Goal: Task Accomplishment & Management: Use online tool/utility

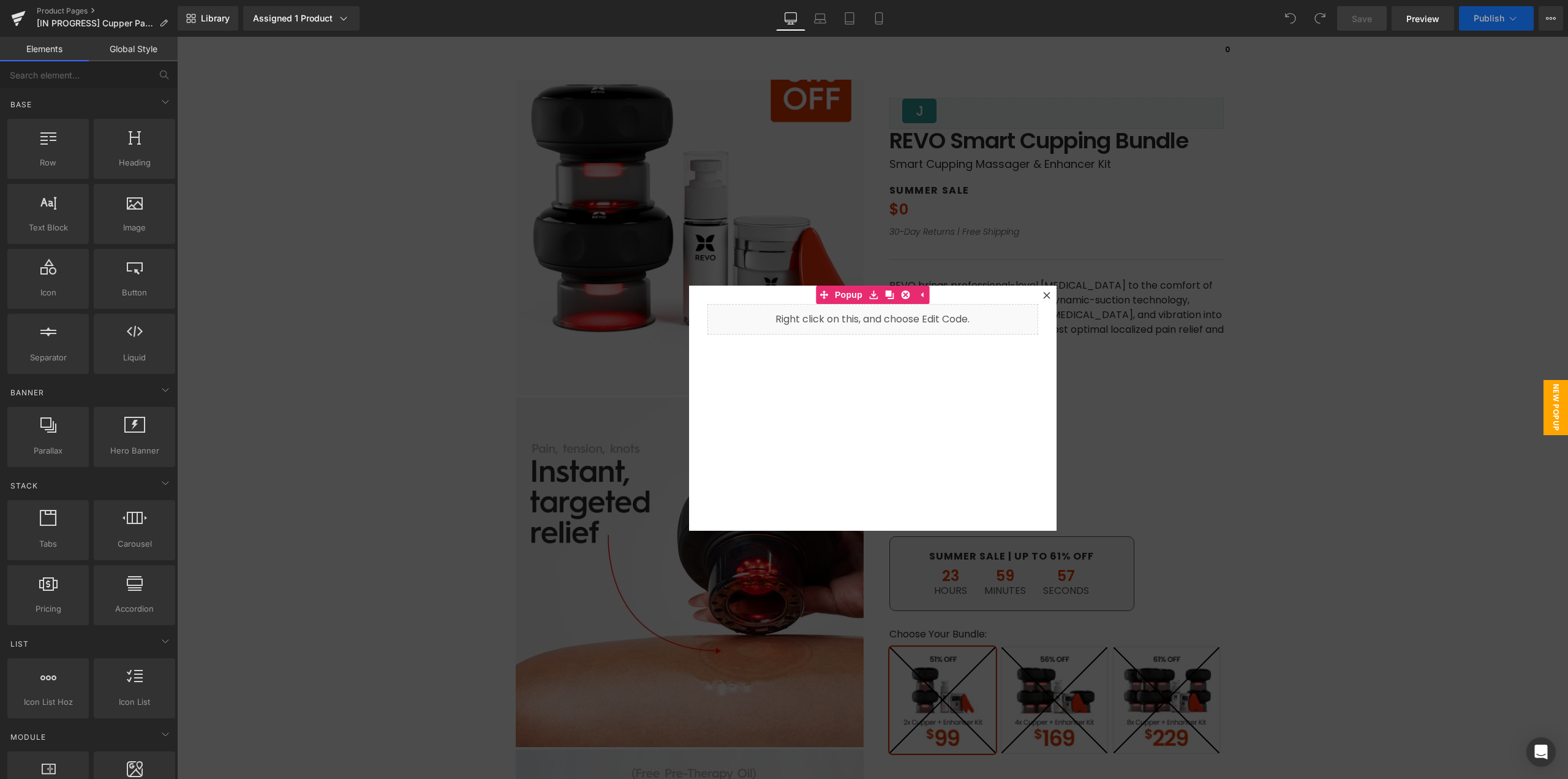
click at [1043, 293] on icon at bounding box center [1046, 295] width 7 height 7
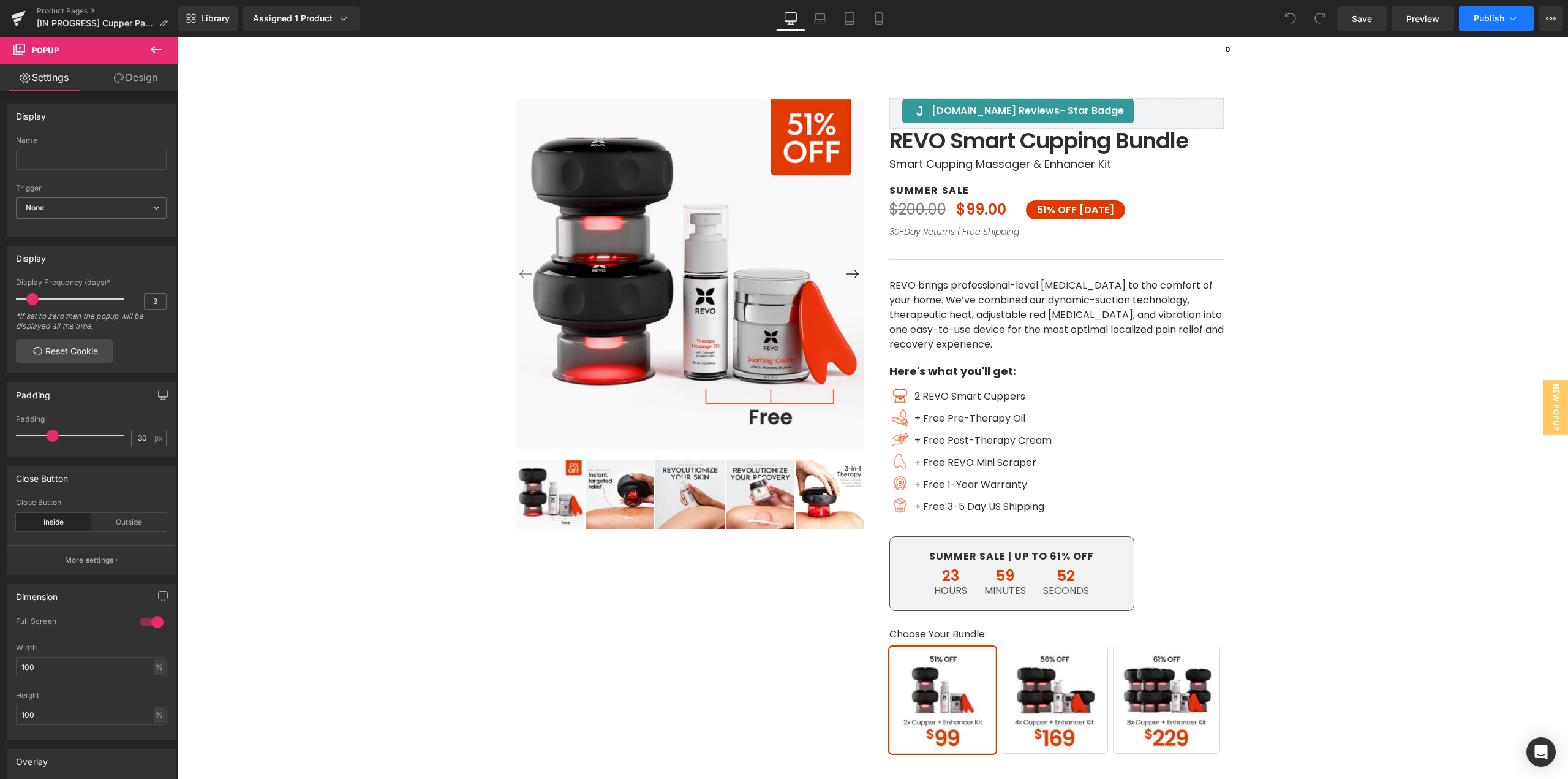
click at [1477, 21] on span "Publish" at bounding box center [1490, 19] width 31 height 10
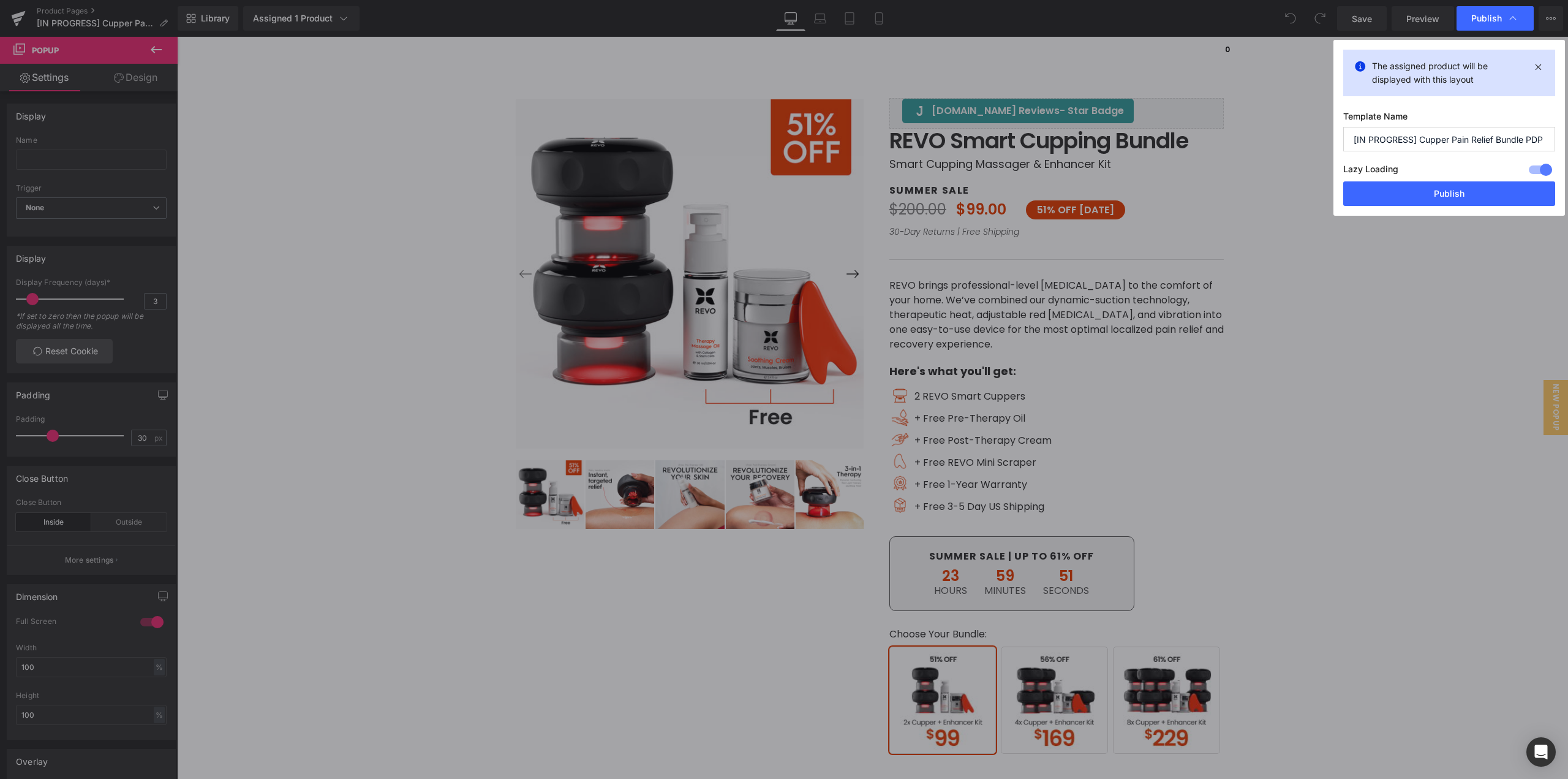
click at [1481, 139] on input "[IN PROGRESS] Cupper Pain Relief Bundle PDP | Savings Bundle [DATE]" at bounding box center [1450, 139] width 212 height 24
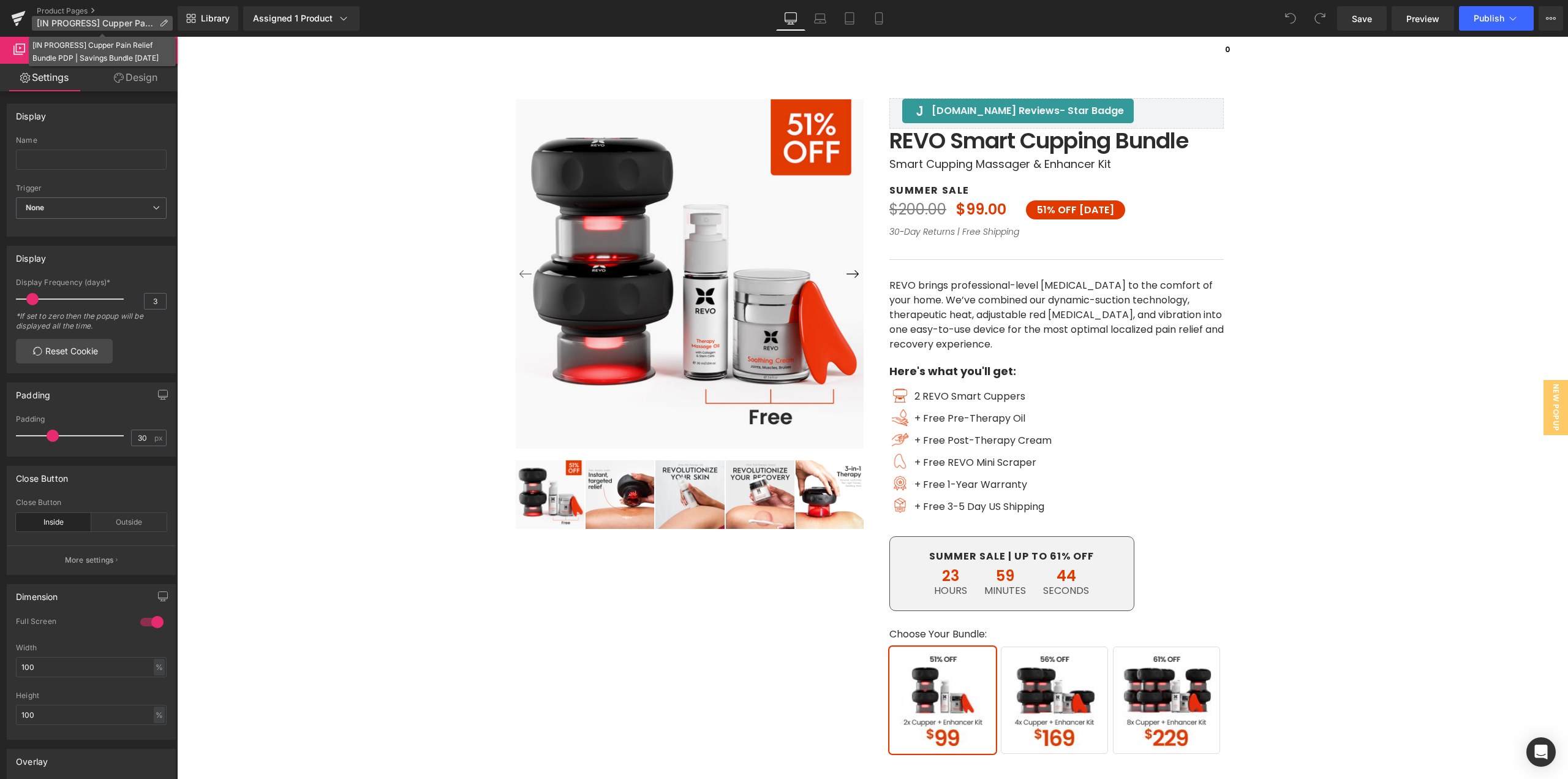
click at [106, 19] on span "[IN PROGRESS] Cupper Pain Relief Bundle PDP | Savings Bundle [DATE]" at bounding box center [96, 24] width 118 height 10
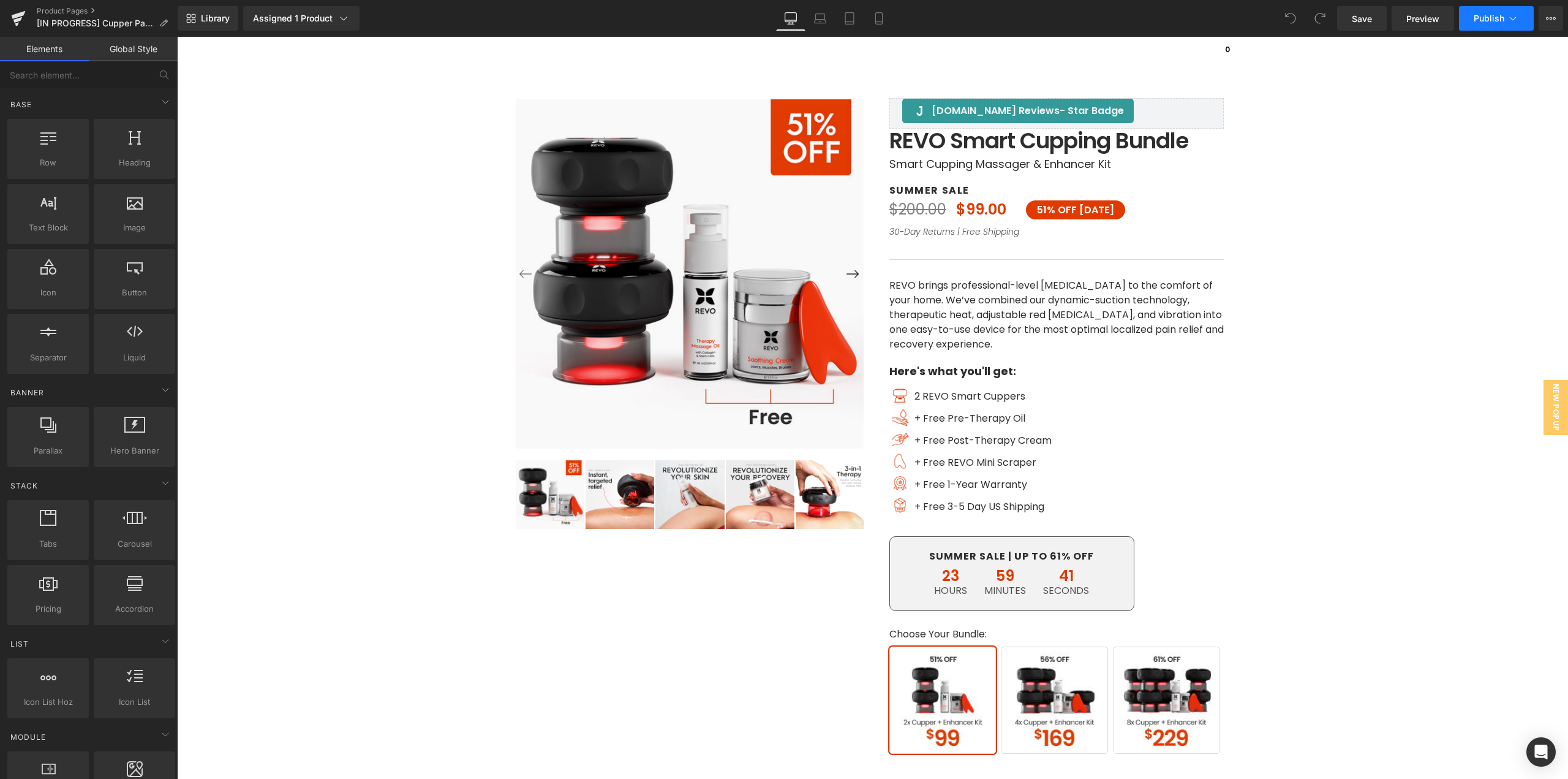
click at [1479, 24] on button "Publish" at bounding box center [1497, 19] width 75 height 24
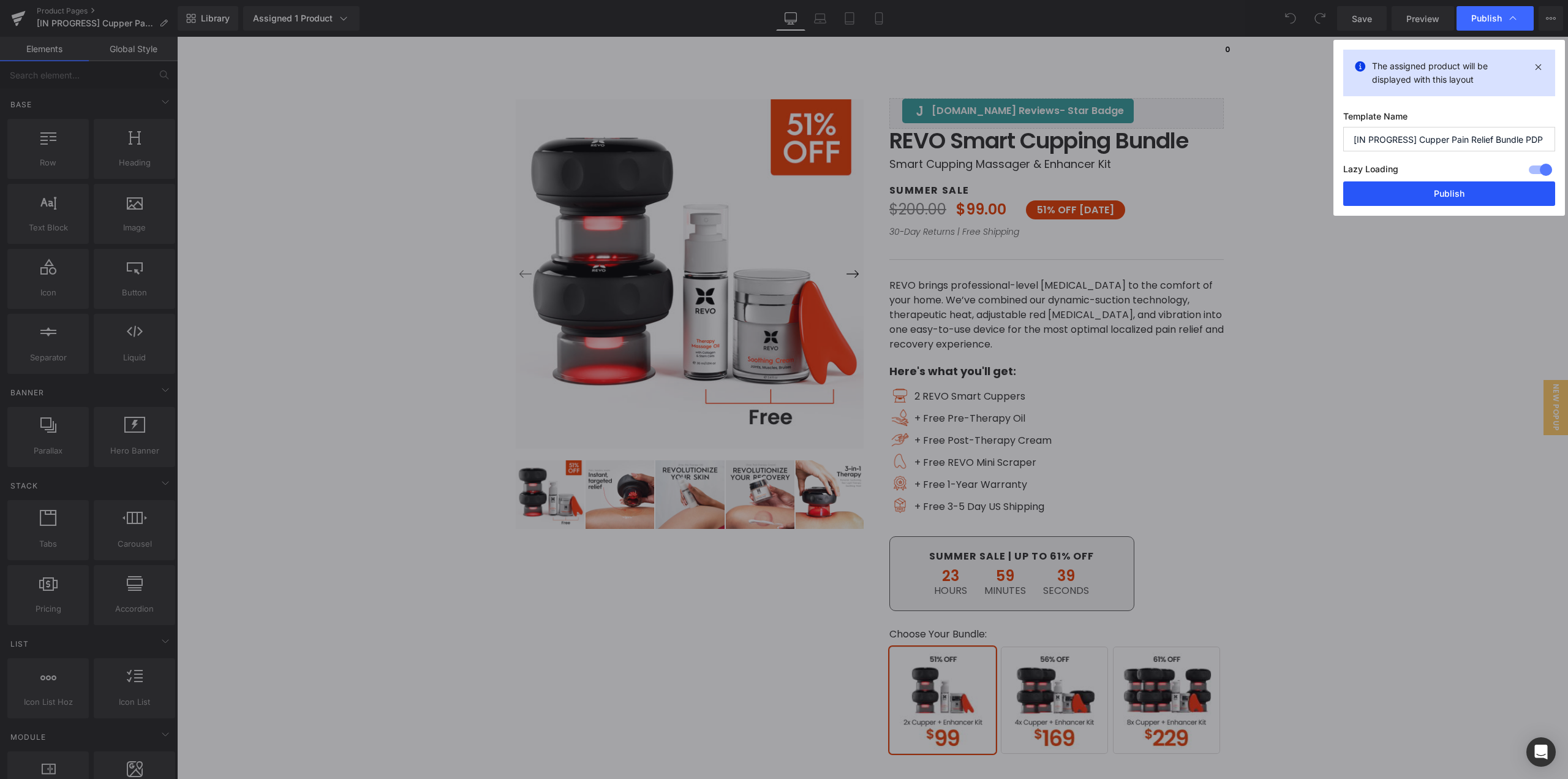
click at [1458, 190] on button "Publish" at bounding box center [1450, 194] width 212 height 24
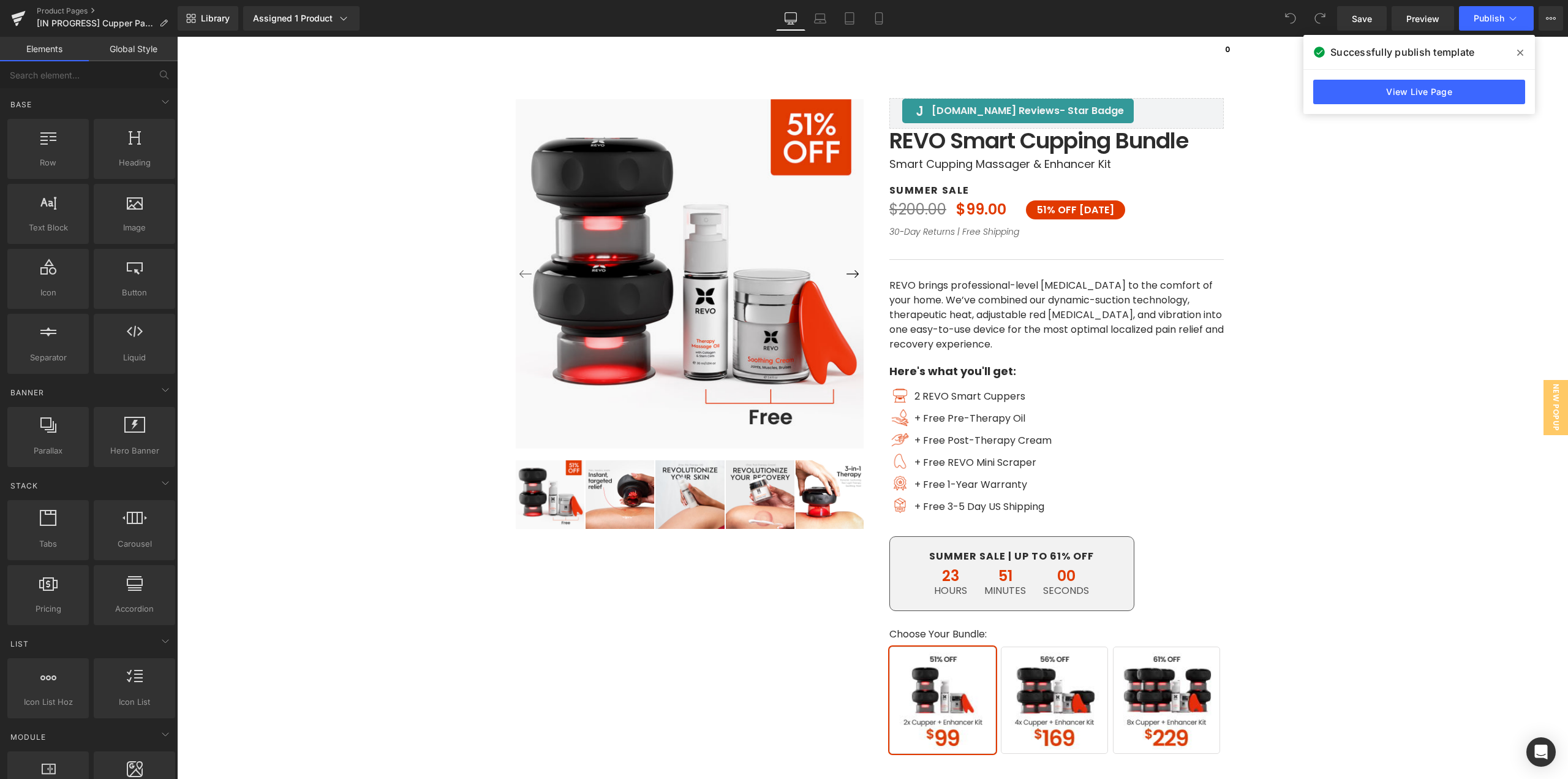
click at [1519, 53] on icon at bounding box center [1521, 53] width 7 height 10
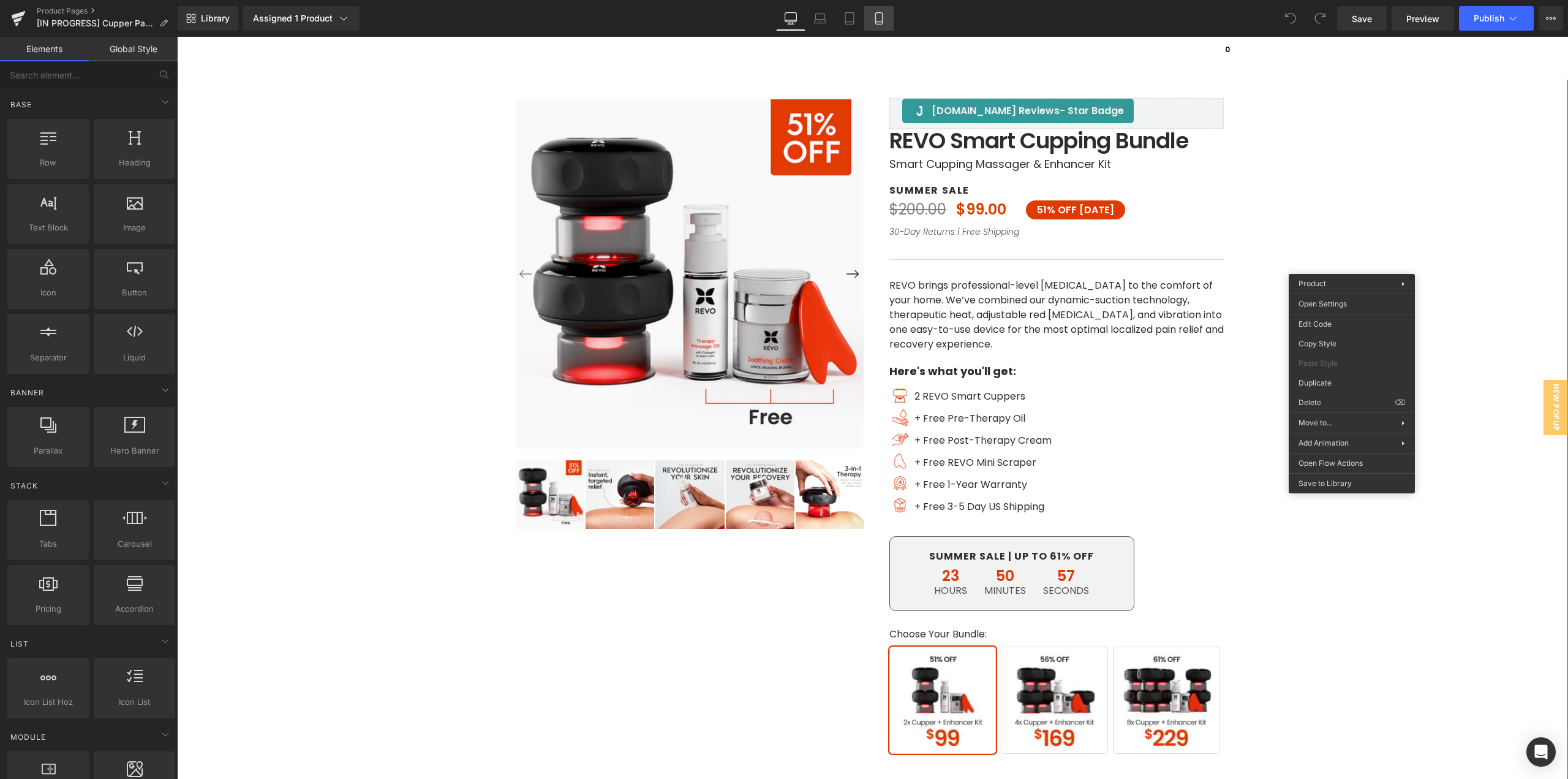
drag, startPoint x: 878, startPoint y: 24, endPoint x: 141, endPoint y: 322, distance: 795.0
click at [878, 24] on icon at bounding box center [878, 18] width 12 height 12
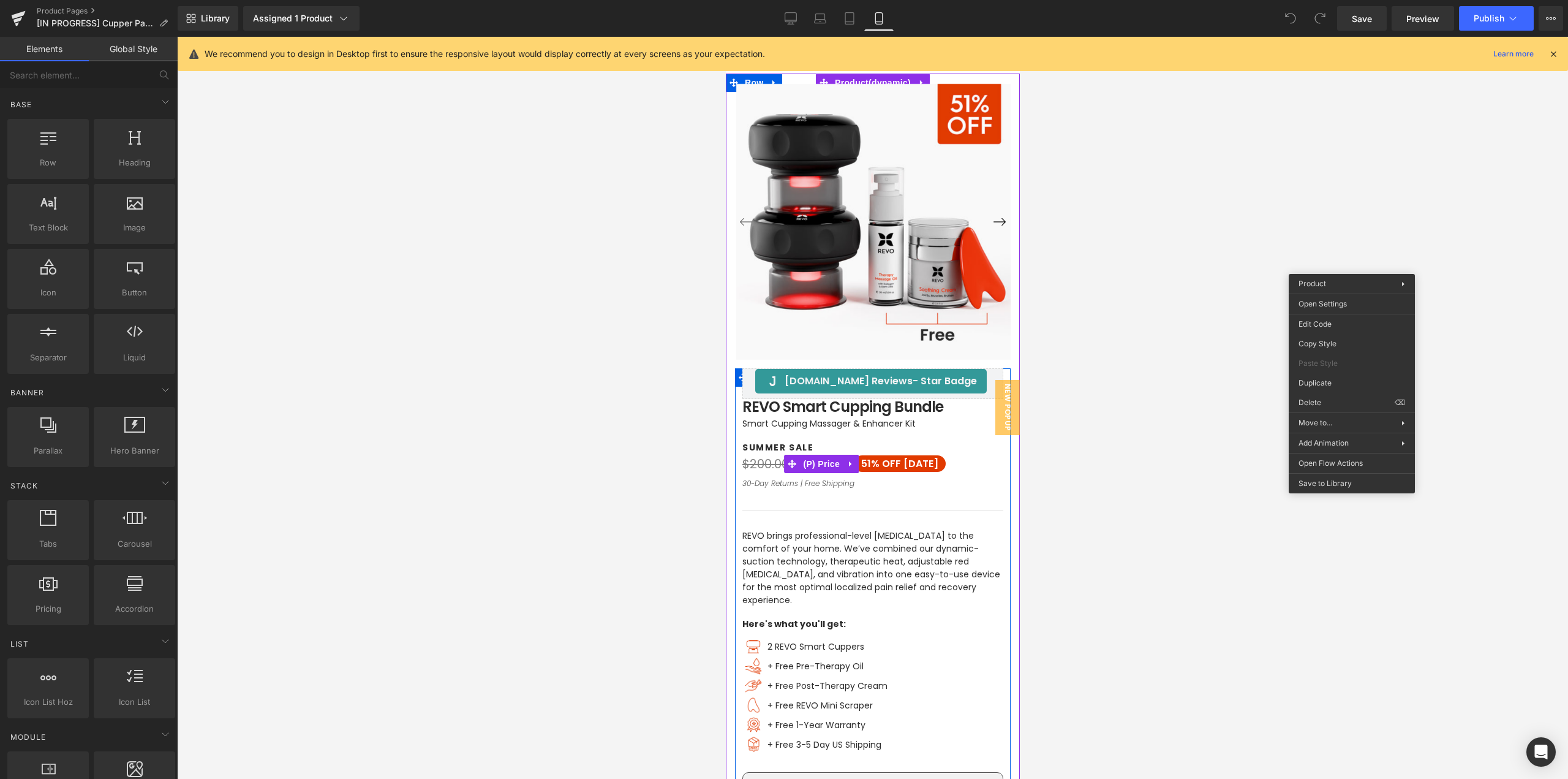
click at [890, 463] on span "OFF [DATE]" at bounding box center [909, 463] width 56 height 14
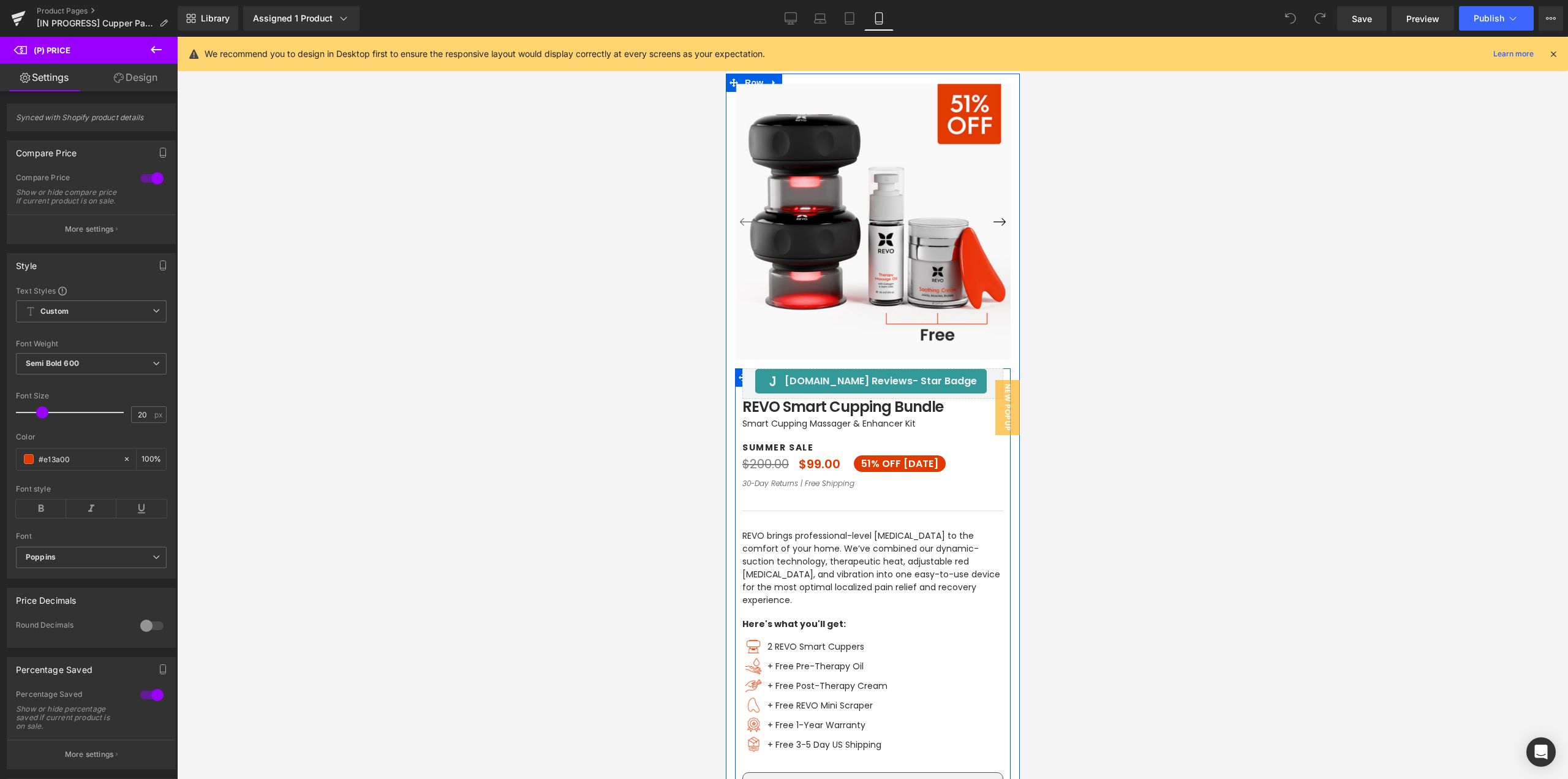
scroll to position [184, 0]
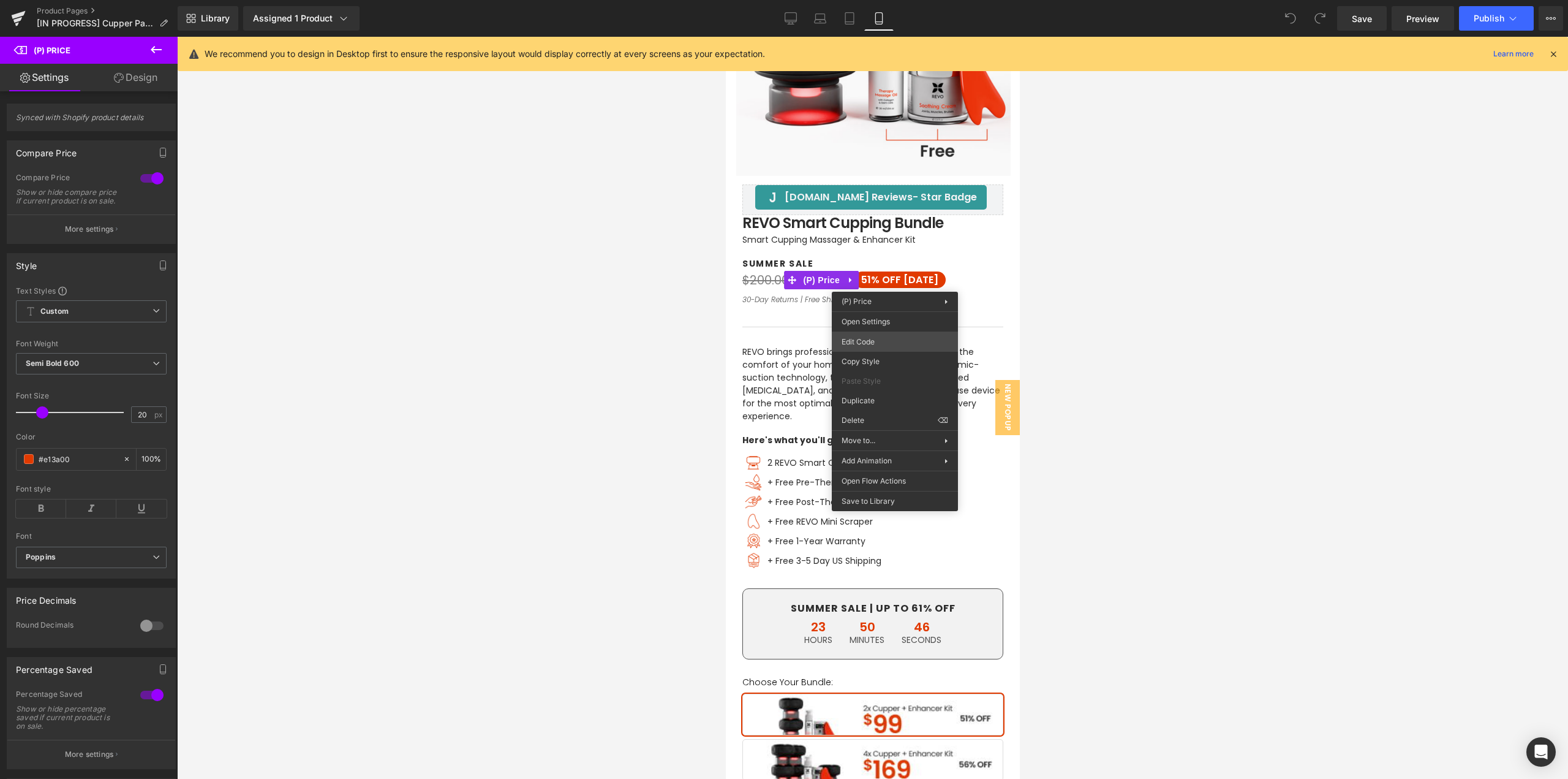
click at [862, 0] on div "You are previewing how the will restyle your page. You can not edit Elements in…" at bounding box center [784, 0] width 1568 height 0
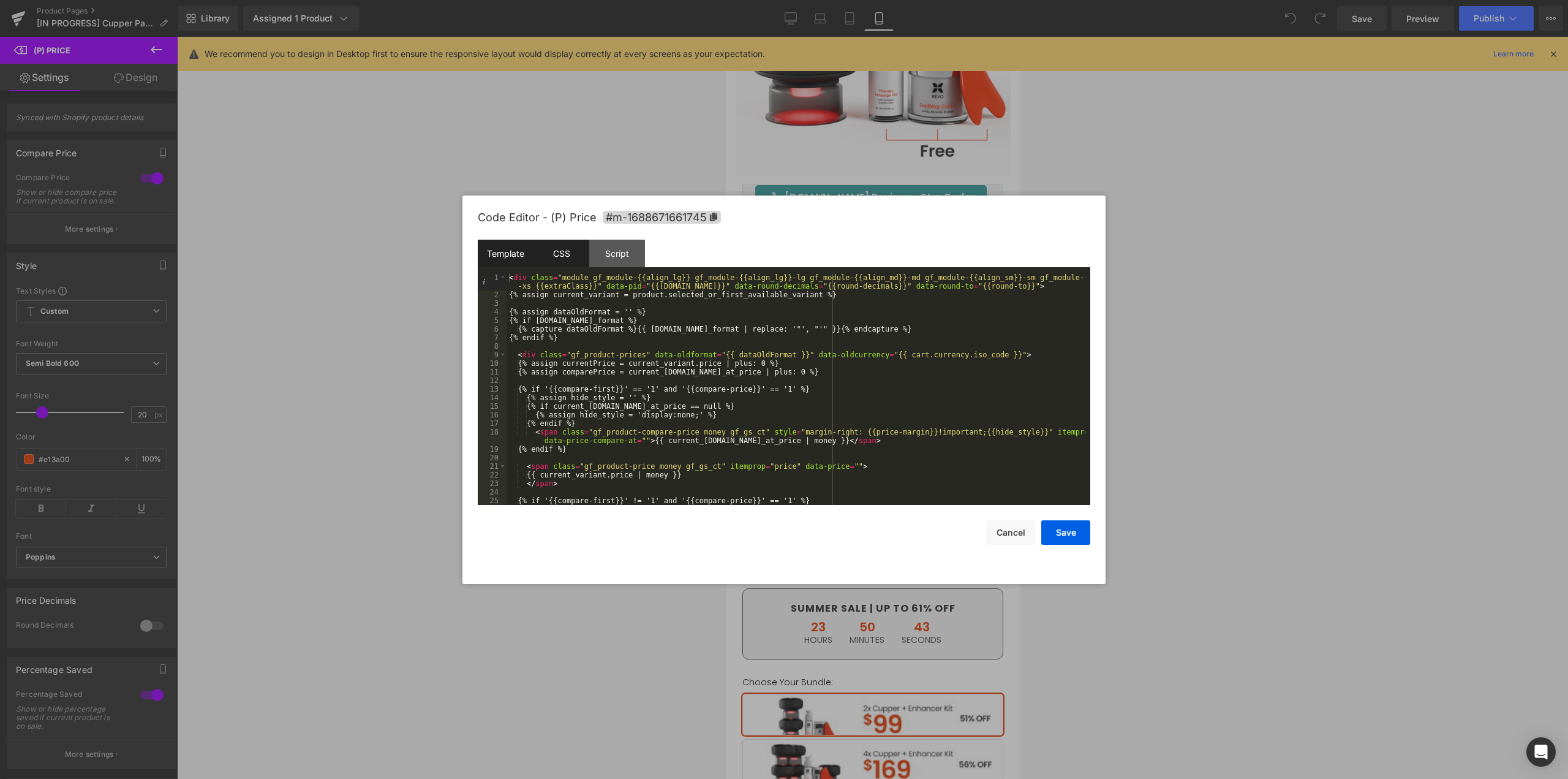
click at [546, 259] on div "CSS" at bounding box center [562, 253] width 56 height 28
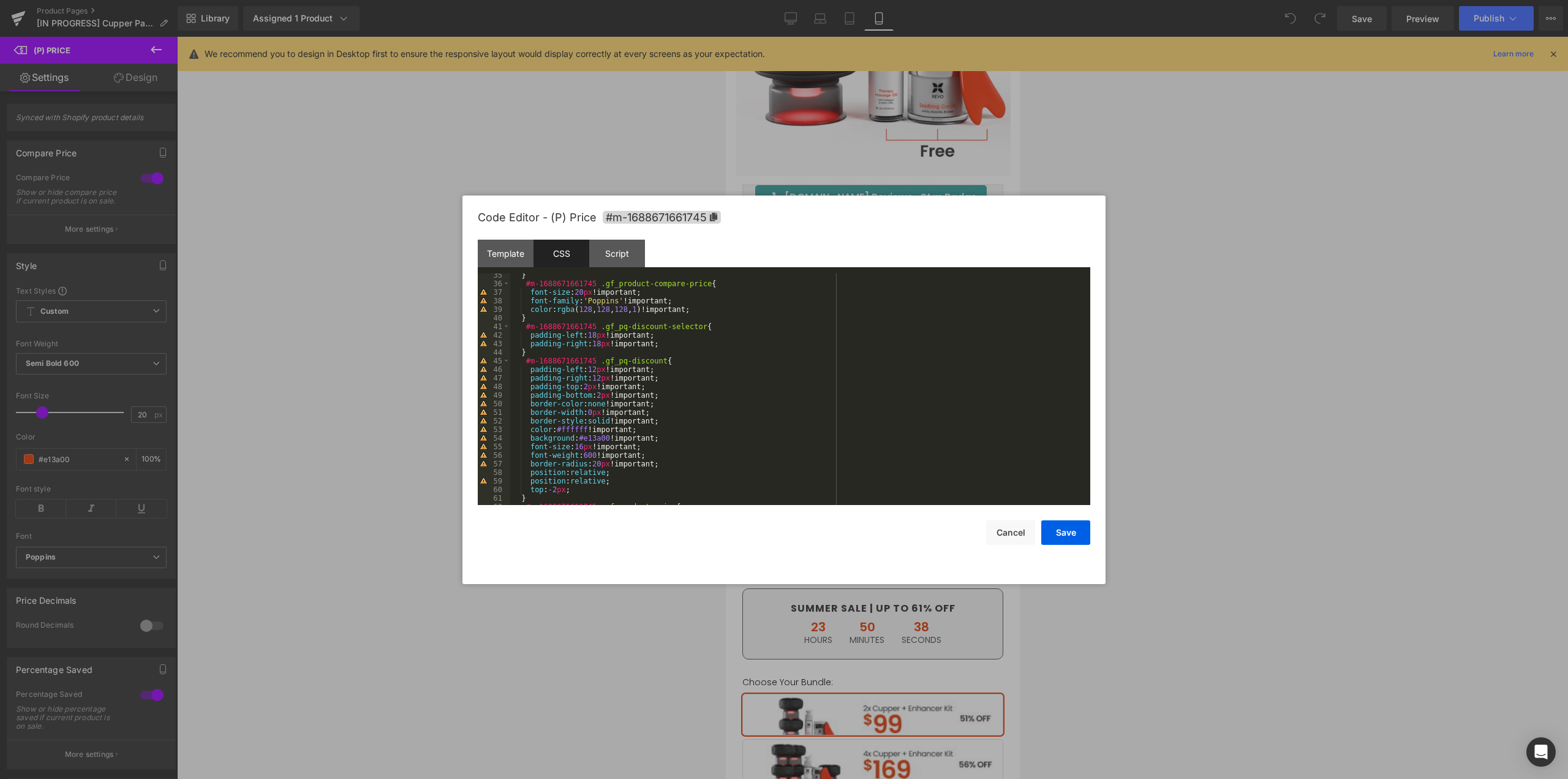
scroll to position [294, 0]
drag, startPoint x: 580, startPoint y: 446, endPoint x: 574, endPoint y: 449, distance: 6.7
click at [574, 449] on div "} #m-1688671661745 .gf_product-compare-price { font-size : 20 px !important; fo…" at bounding box center [797, 395] width 575 height 249
click at [1069, 537] on button "Save" at bounding box center [1066, 532] width 49 height 24
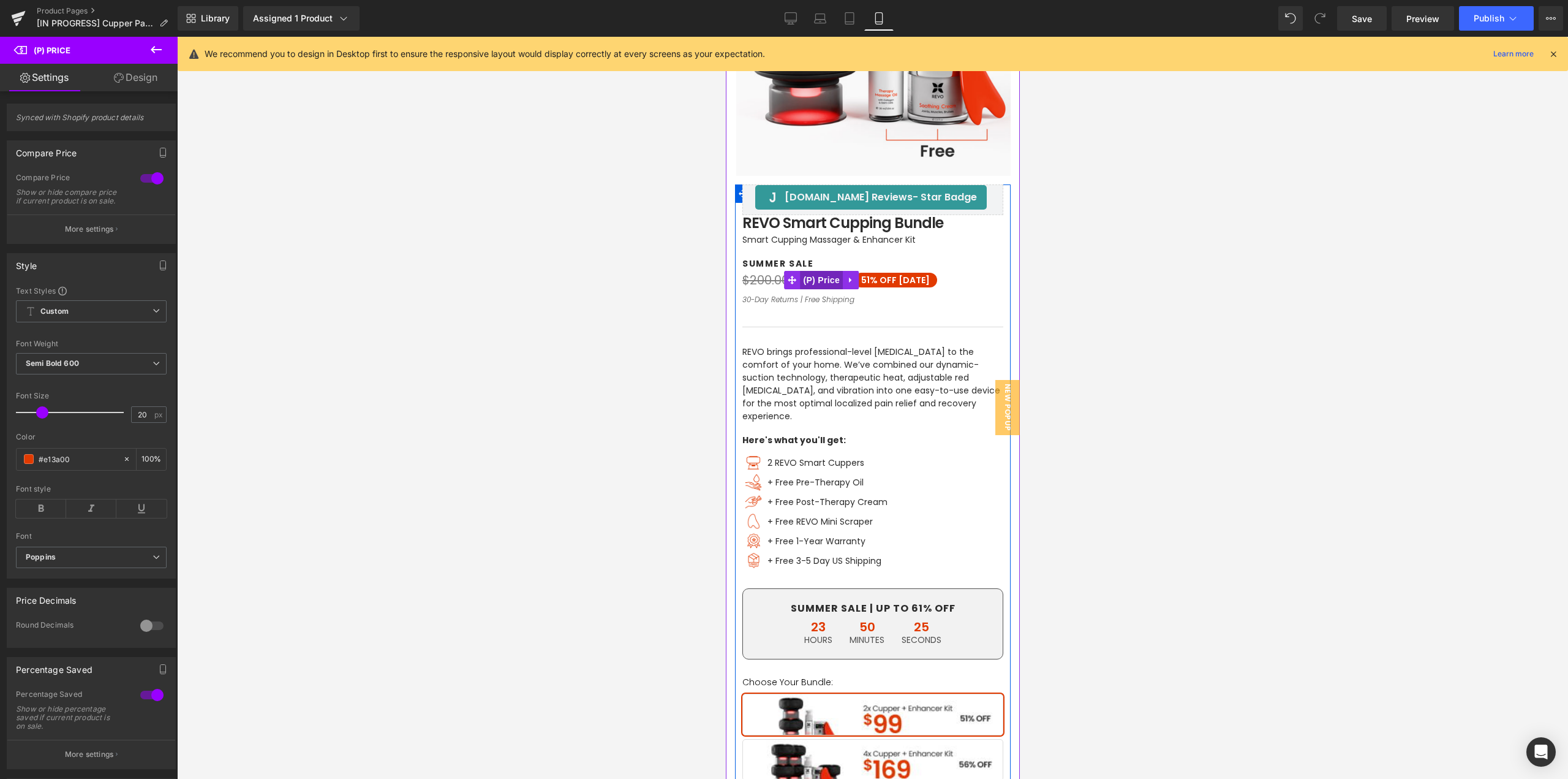
click at [817, 281] on span "(P) Price" at bounding box center [821, 280] width 43 height 19
click at [803, 278] on span "(P) Price" at bounding box center [821, 280] width 43 height 19
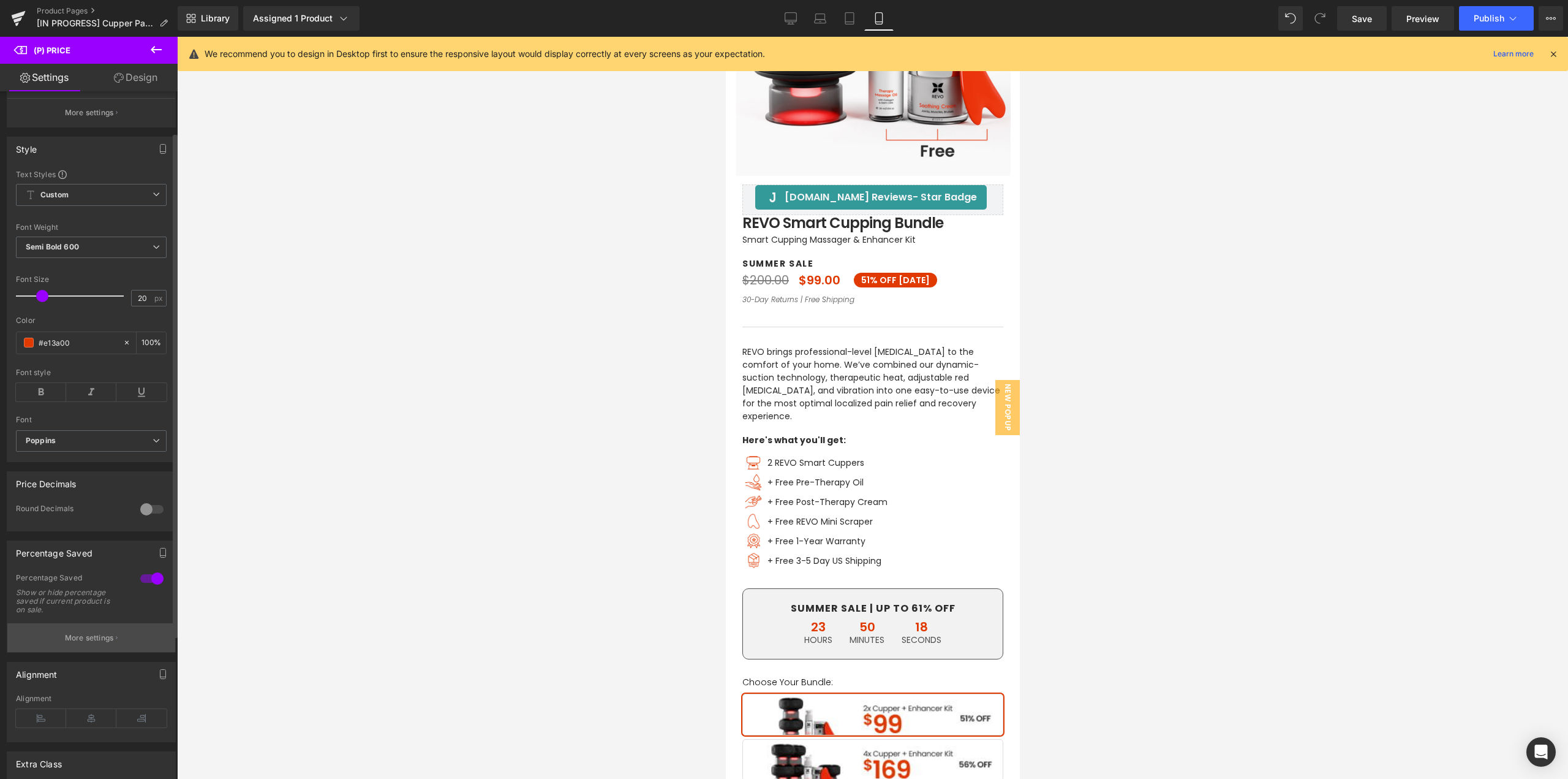
scroll to position [122, 0]
click at [100, 638] on p "More settings" at bounding box center [90, 632] width 49 height 11
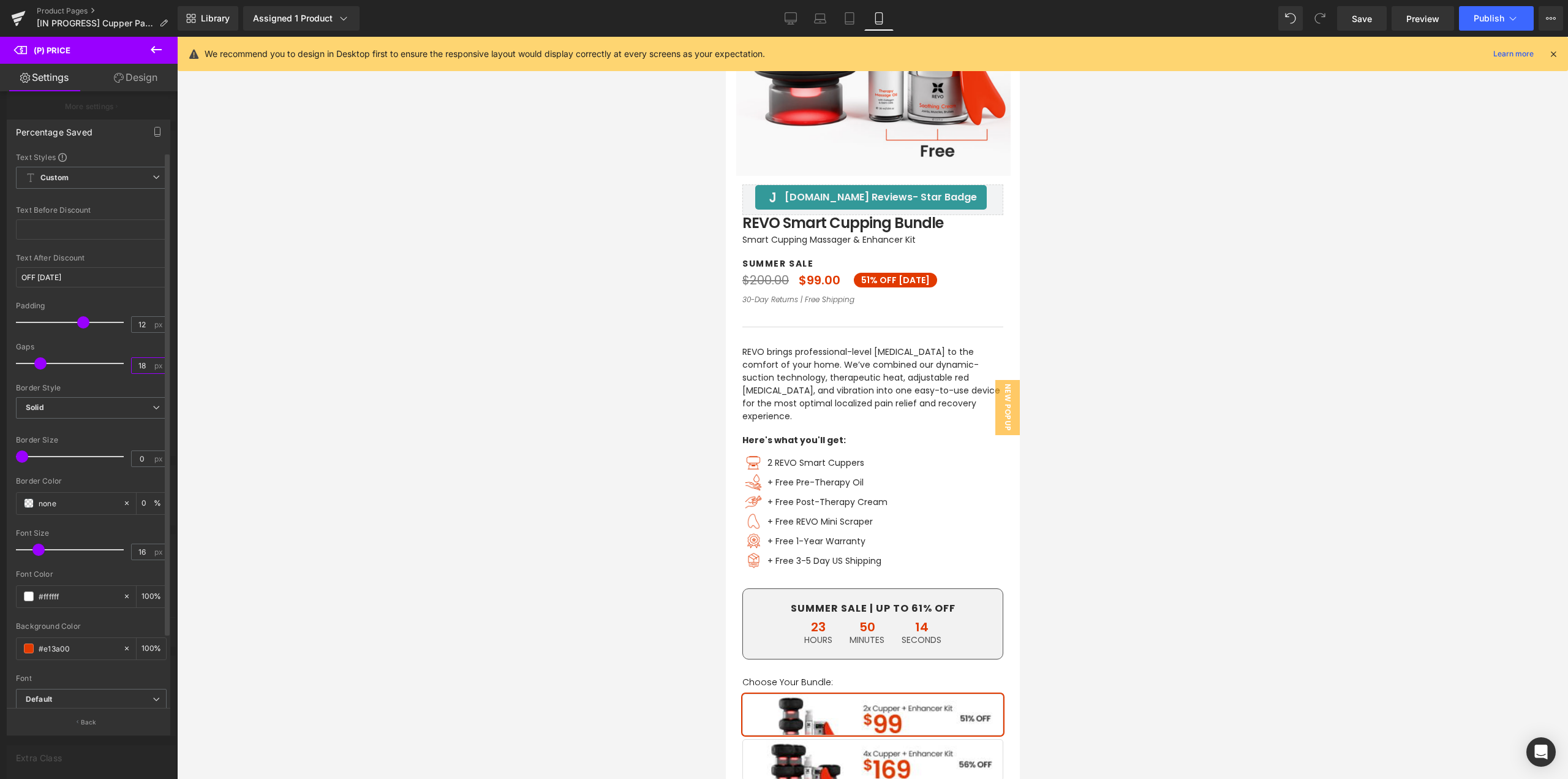
click at [146, 365] on input "18" at bounding box center [142, 365] width 21 height 16
type input "8"
drag, startPoint x: 1374, startPoint y: 20, endPoint x: 1391, endPoint y: 27, distance: 18.4
click at [1374, 20] on link "Save" at bounding box center [1361, 19] width 50 height 24
click at [1480, 21] on span "Publish" at bounding box center [1490, 19] width 31 height 10
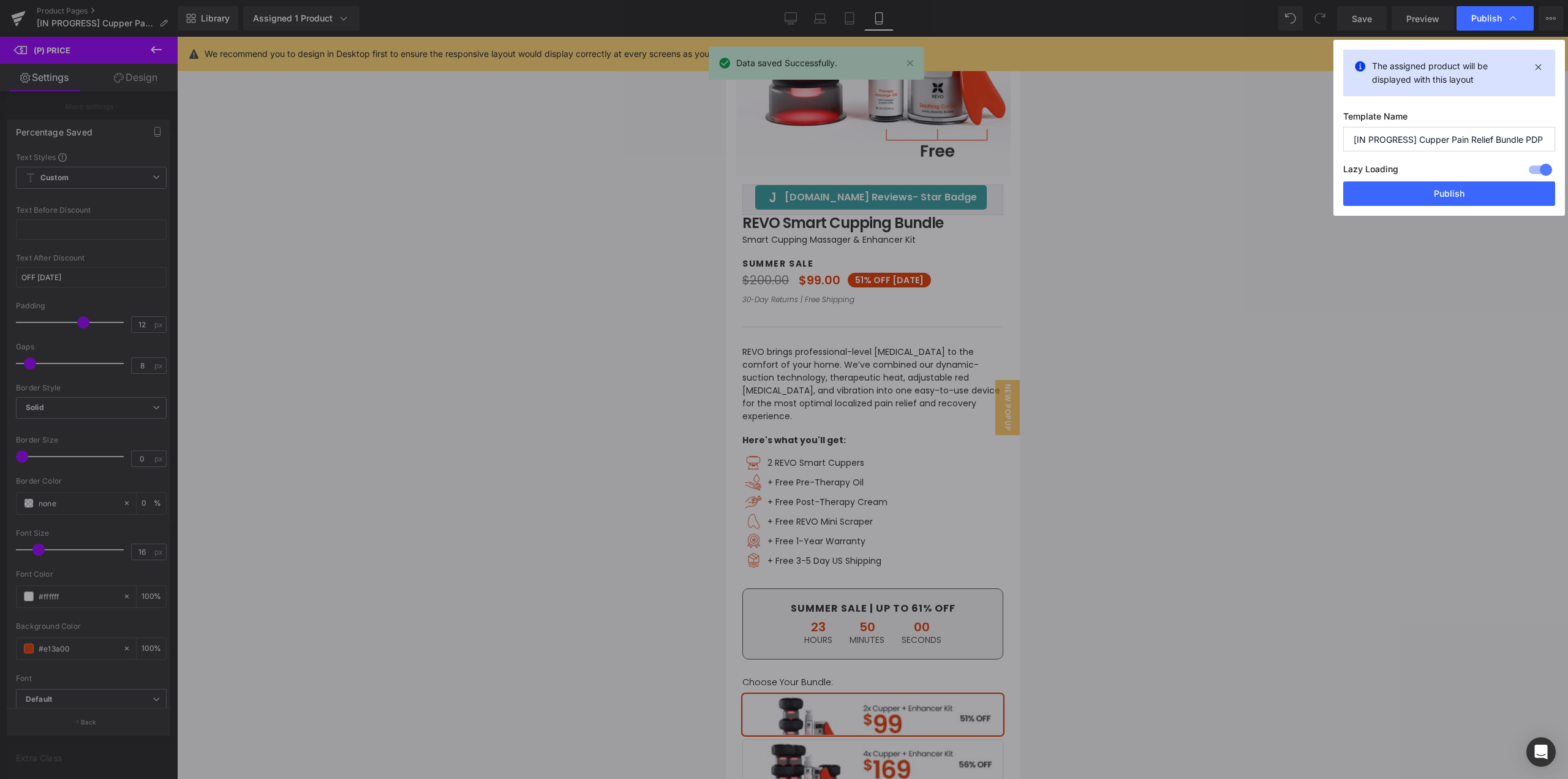
drag, startPoint x: 1457, startPoint y: 190, endPoint x: 1259, endPoint y: 207, distance: 198.7
click at [1457, 190] on button "Publish" at bounding box center [1450, 194] width 212 height 24
